Goal: Find specific page/section: Find specific page/section

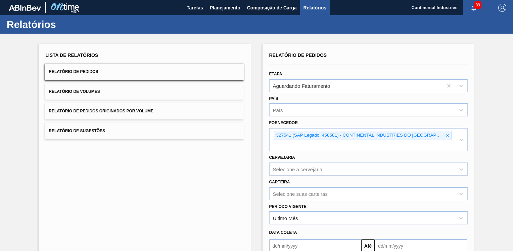
scroll to position [60, 0]
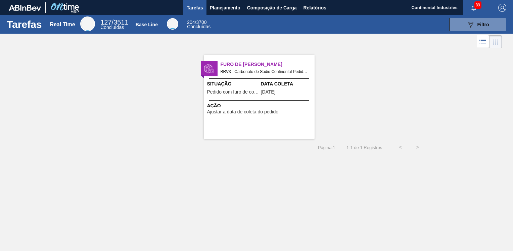
click at [377, 106] on div "Furo de Coleta BRV3 - Carbonato de Sodio Continental Pedido - 2018267 Situação …" at bounding box center [256, 94] width 513 height 89
click at [313, 8] on span "Relatórios" at bounding box center [315, 8] width 23 height 8
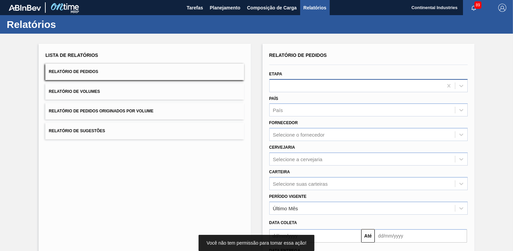
click at [312, 88] on div at bounding box center [356, 86] width 173 height 10
